Goal: Check status: Check status

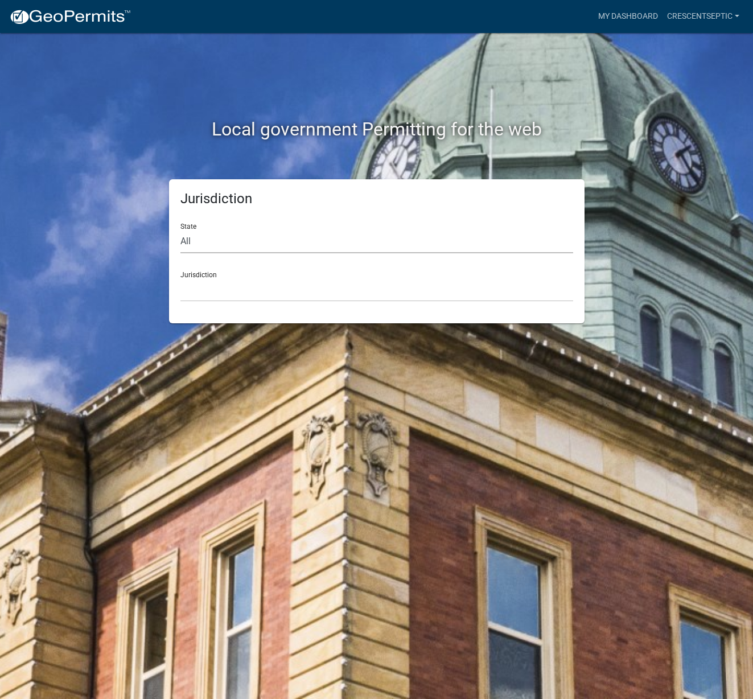
click at [198, 246] on select "All [US_STATE] [US_STATE] [US_STATE] [US_STATE] [US_STATE] [US_STATE] [US_STATE…" at bounding box center [376, 241] width 393 height 23
select select "[US_STATE]"
click at [180, 230] on select "All [US_STATE] [US_STATE] [US_STATE] [US_STATE] [US_STATE] [US_STATE] [US_STATE…" at bounding box center [376, 241] width 393 height 23
click at [205, 293] on select "[GEOGRAPHIC_DATA], [US_STATE] [GEOGRAPHIC_DATA], [US_STATE] [GEOGRAPHIC_DATA], …" at bounding box center [376, 289] width 393 height 23
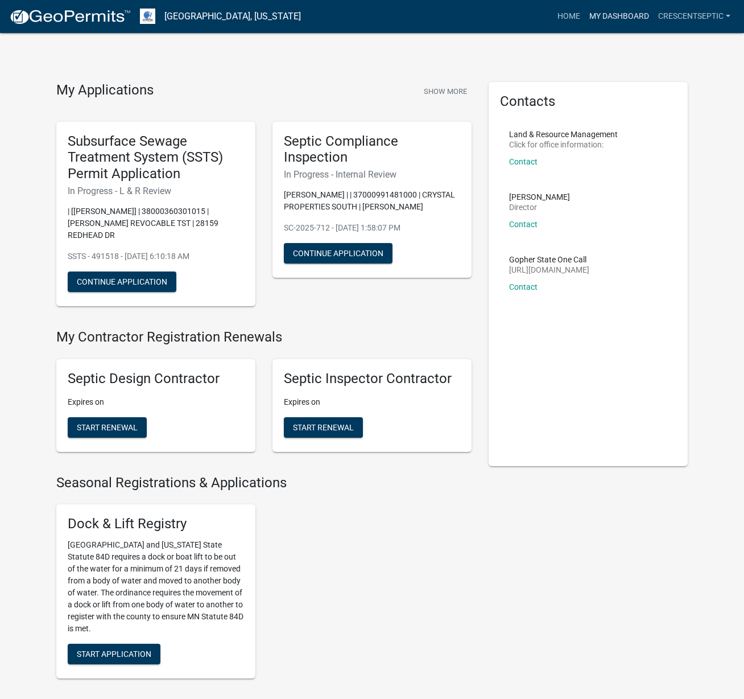
click at [600, 16] on link "My Dashboard" at bounding box center [619, 17] width 69 height 22
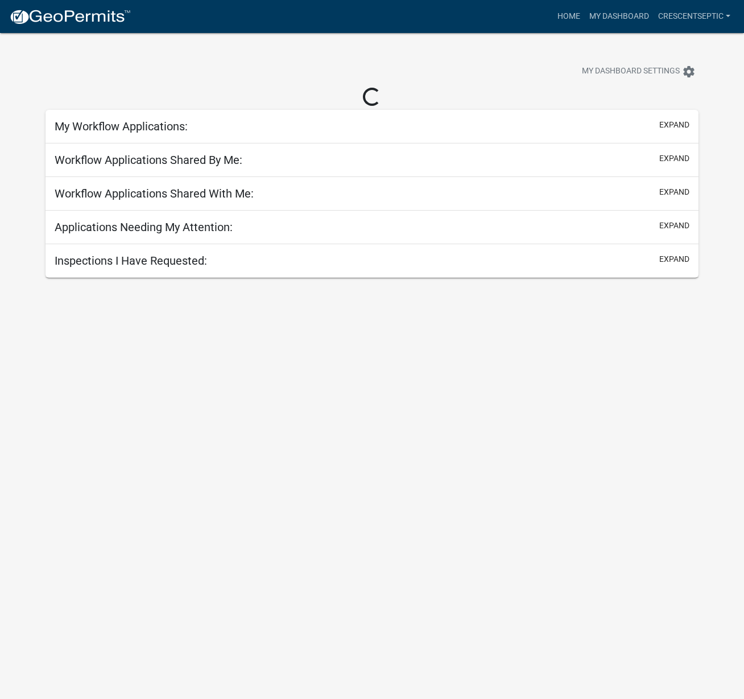
select select "3: 100"
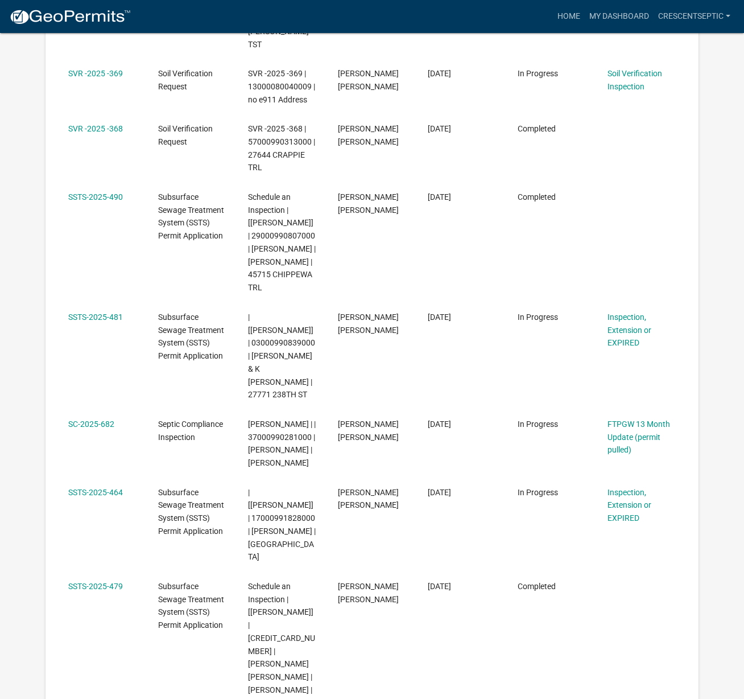
scroll to position [720, 0]
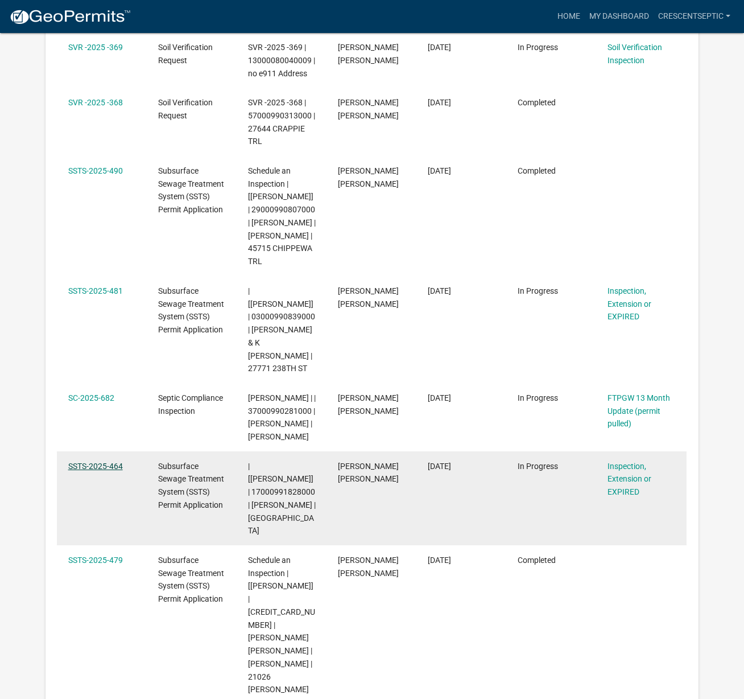
click at [106, 461] on link "SSTS-2025-464" at bounding box center [95, 465] width 55 height 9
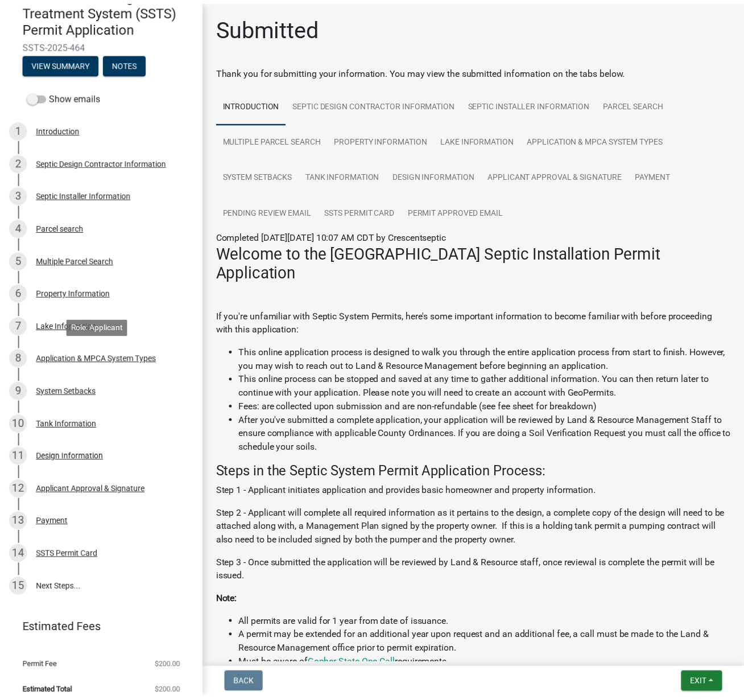
scroll to position [135, 0]
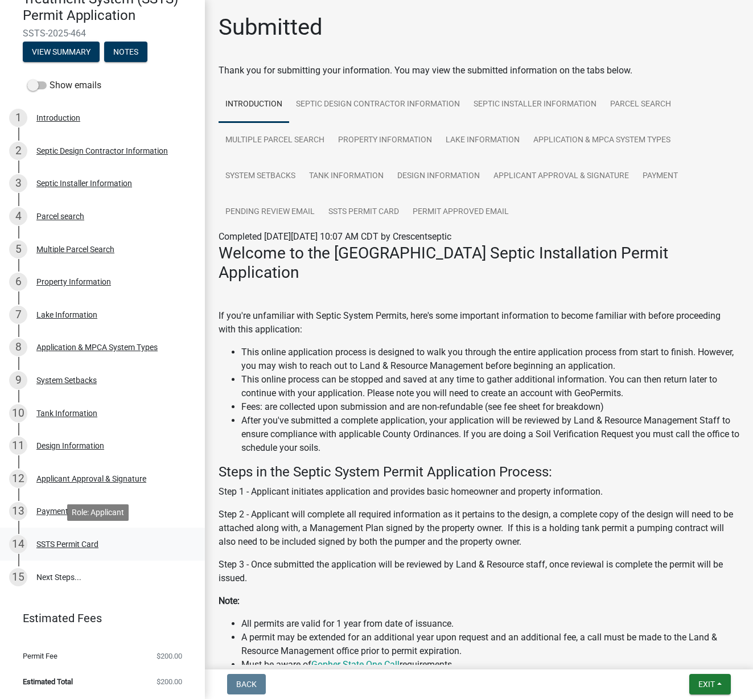
click at [65, 543] on div "SSTS Permit Card" at bounding box center [67, 544] width 62 height 8
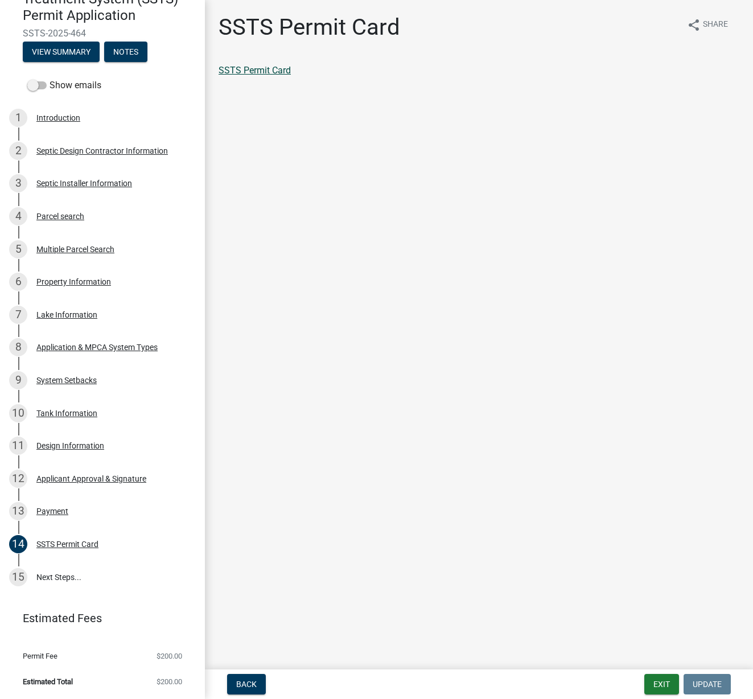
click at [258, 70] on link "SSTS Permit Card" at bounding box center [255, 70] width 72 height 11
click at [667, 686] on button "Exit" at bounding box center [661, 684] width 35 height 20
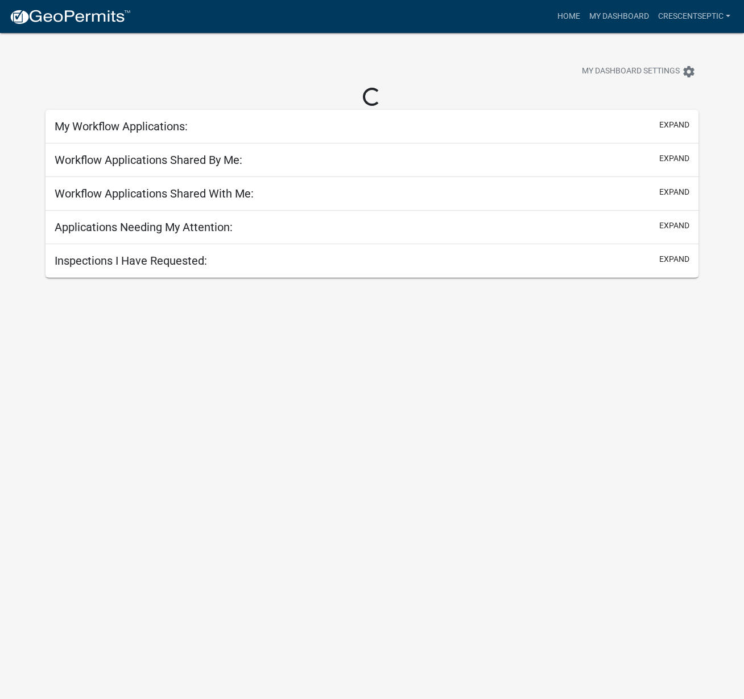
select select "3: 100"
